Goal: Task Accomplishment & Management: Manage account settings

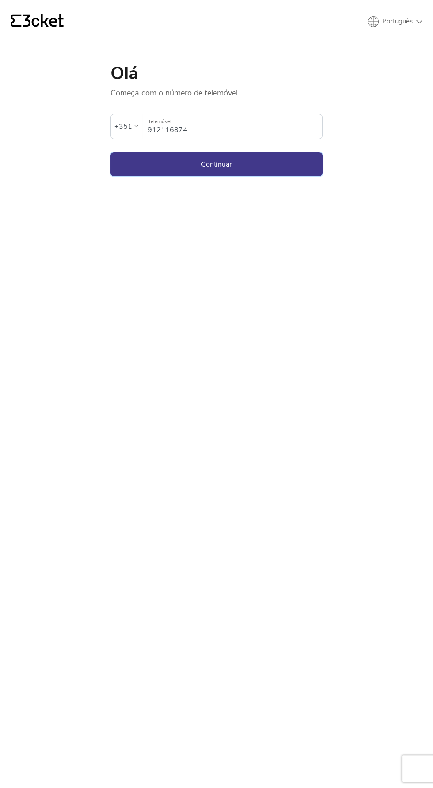
click at [139, 160] on button "Continuar" at bounding box center [216, 164] width 212 height 24
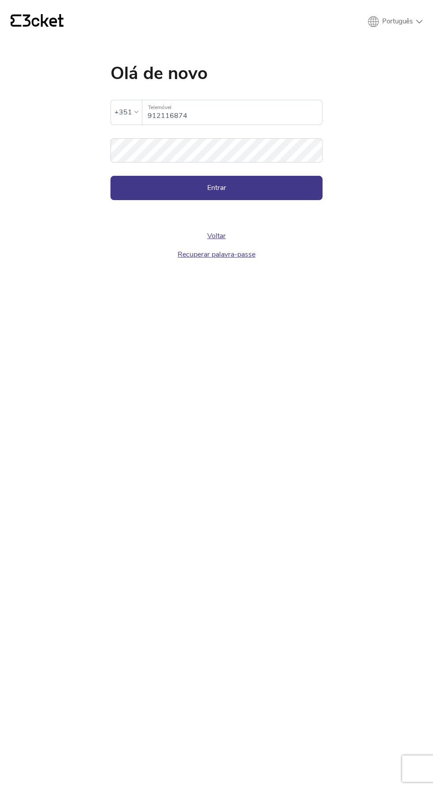
click at [110, 176] on button "Entrar" at bounding box center [216, 188] width 212 height 24
